Goal: Information Seeking & Learning: Find specific fact

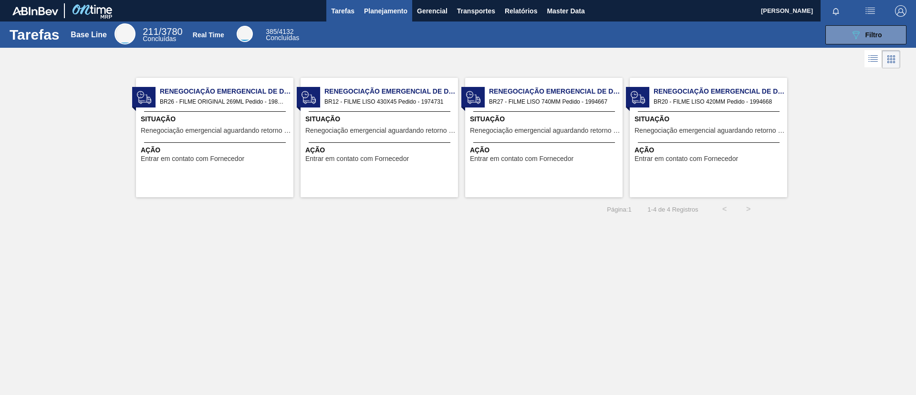
click at [393, 3] on button "Planejamento" at bounding box center [385, 10] width 53 height 21
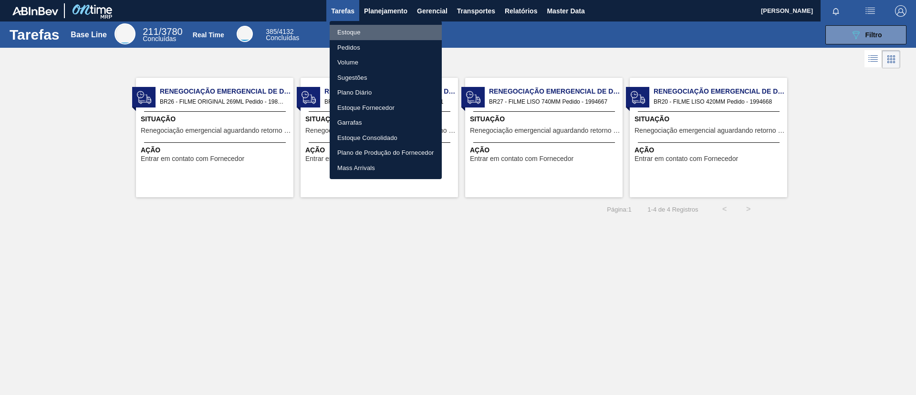
click at [394, 29] on li "Estoque" at bounding box center [386, 32] width 112 height 15
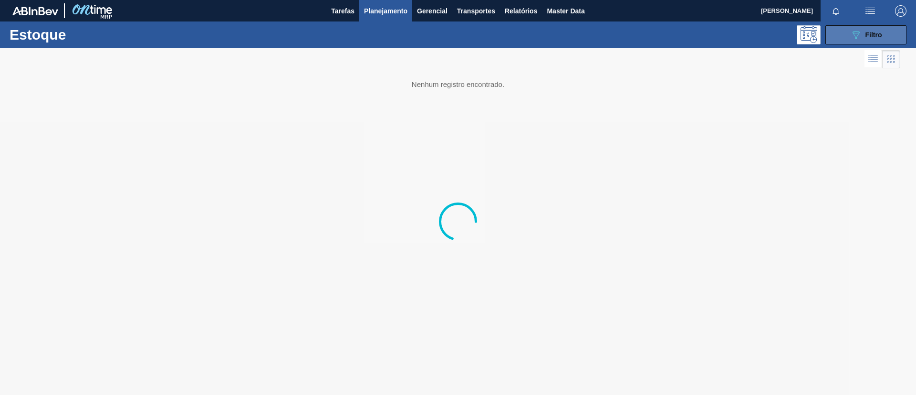
click at [866, 35] on span "Filtro" at bounding box center [874, 35] width 17 height 8
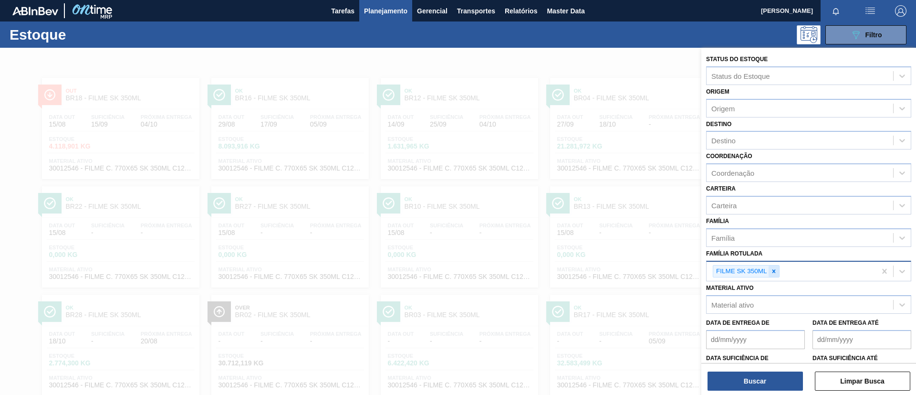
click at [776, 266] on div at bounding box center [774, 271] width 10 height 12
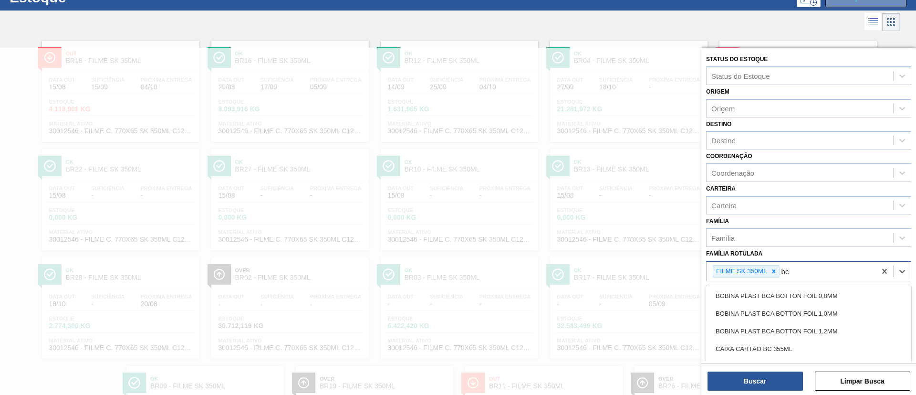
scroll to position [37, 0]
type Rotulada "bc 350ml mp"
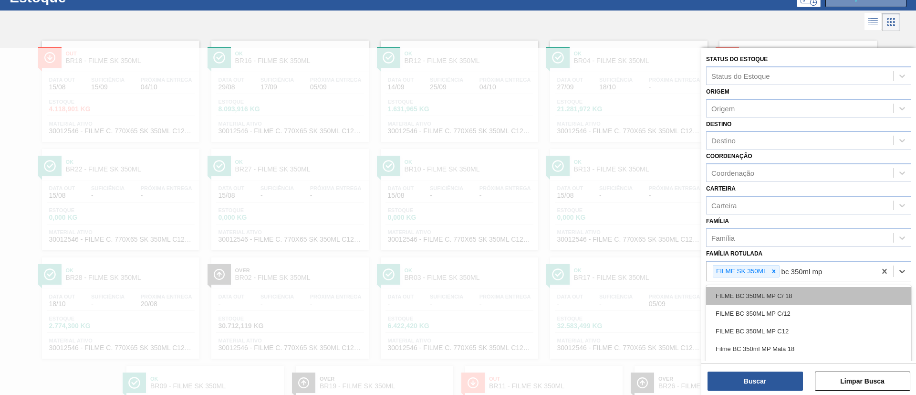
click at [795, 292] on div "FILME BC 350ML MP C/ 18" at bounding box center [808, 296] width 205 height 18
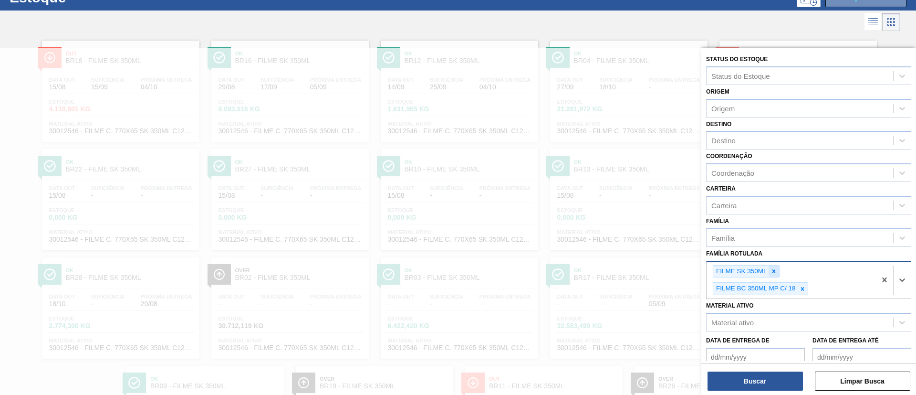
click at [769, 270] on div at bounding box center [774, 271] width 10 height 12
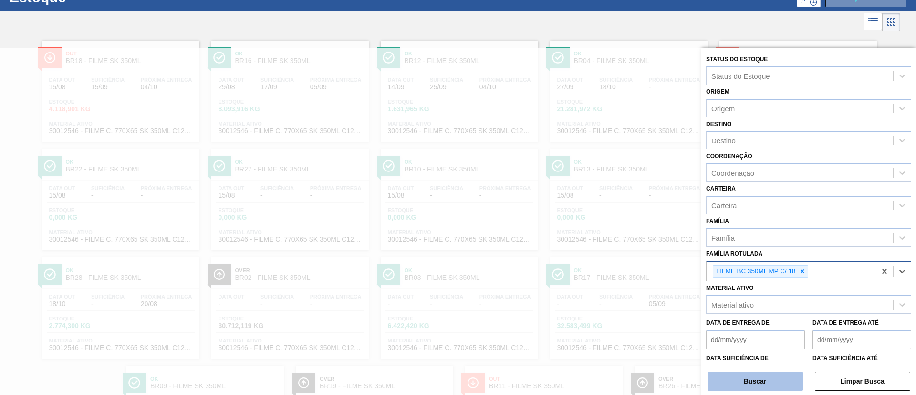
click at [777, 375] on button "Buscar" at bounding box center [755, 380] width 95 height 19
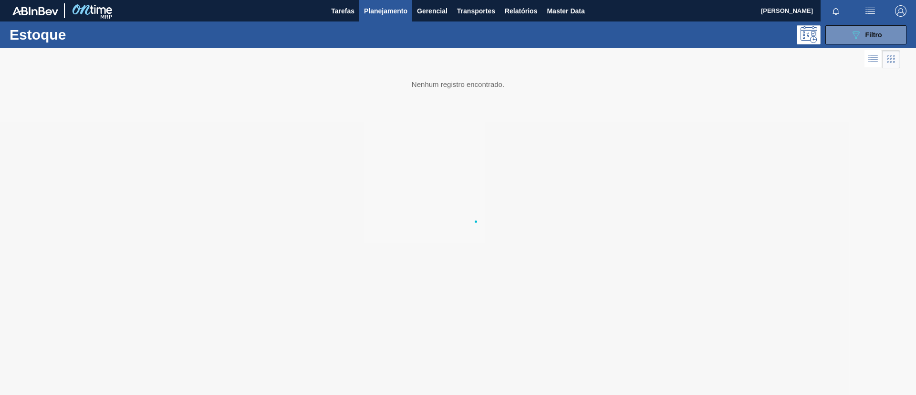
scroll to position [0, 0]
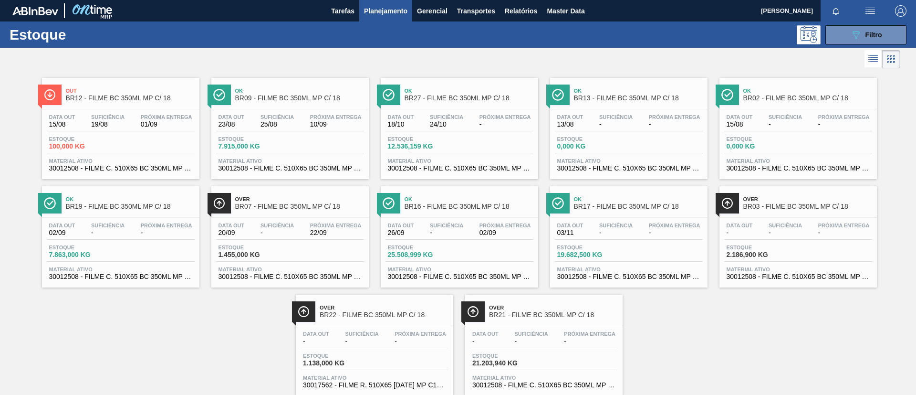
click at [429, 94] on span "BR27 - FILME BC 350ML MP C/ 18" at bounding box center [469, 97] width 129 height 7
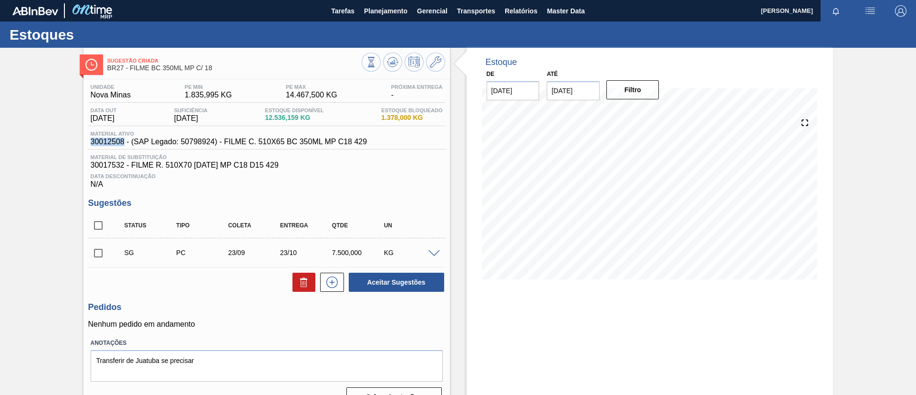
drag, startPoint x: 85, startPoint y: 145, endPoint x: 125, endPoint y: 144, distance: 39.6
click at [125, 144] on div "Unidade Nova Minas PE MIN 1.835,995 KG PE MAX 14.467,500 KG Próxima Entrega - D…" at bounding box center [267, 244] width 367 height 330
copy span "30012508"
